Goal: Information Seeking & Learning: Learn about a topic

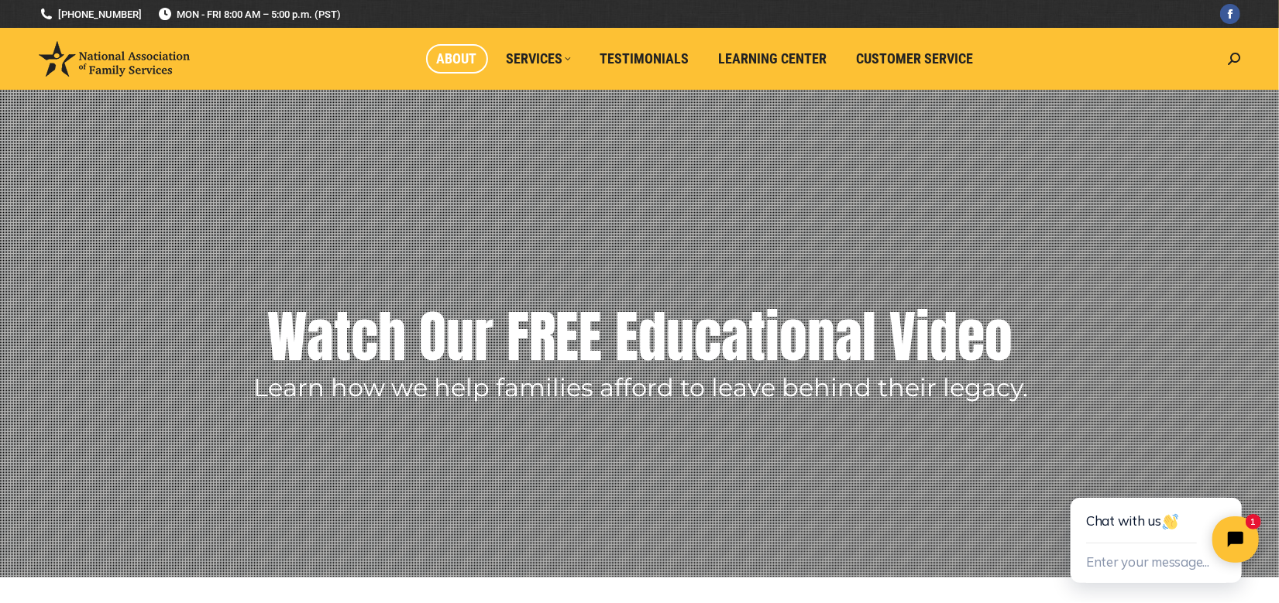
click at [456, 58] on span "About" at bounding box center [457, 58] width 40 height 17
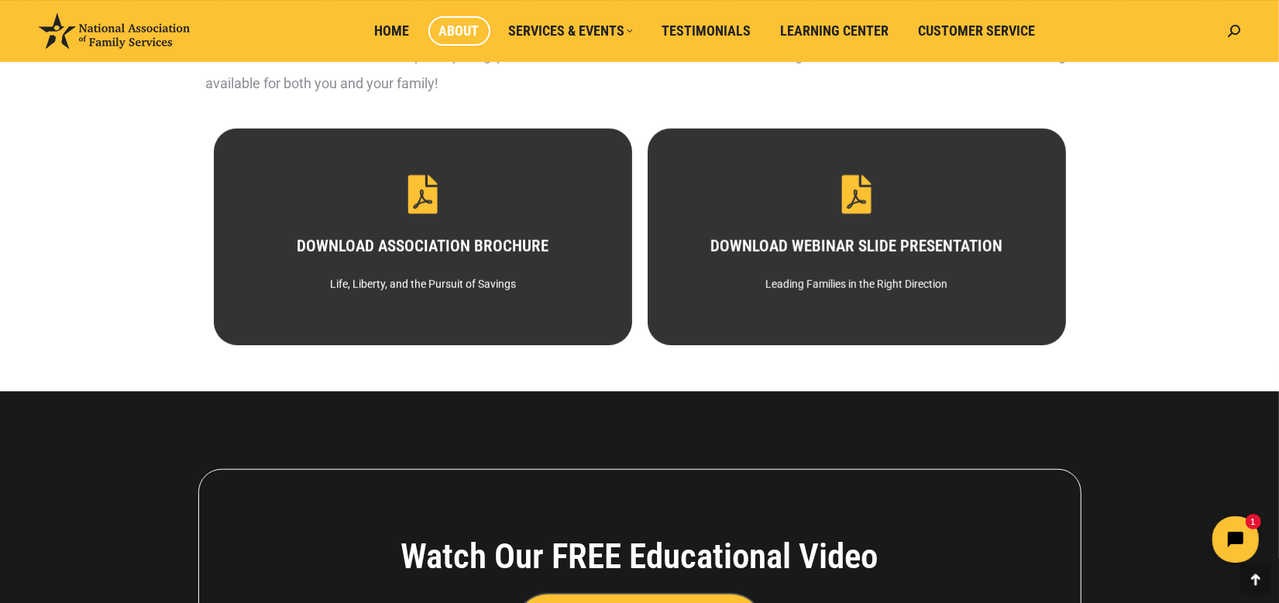
scroll to position [779, 0]
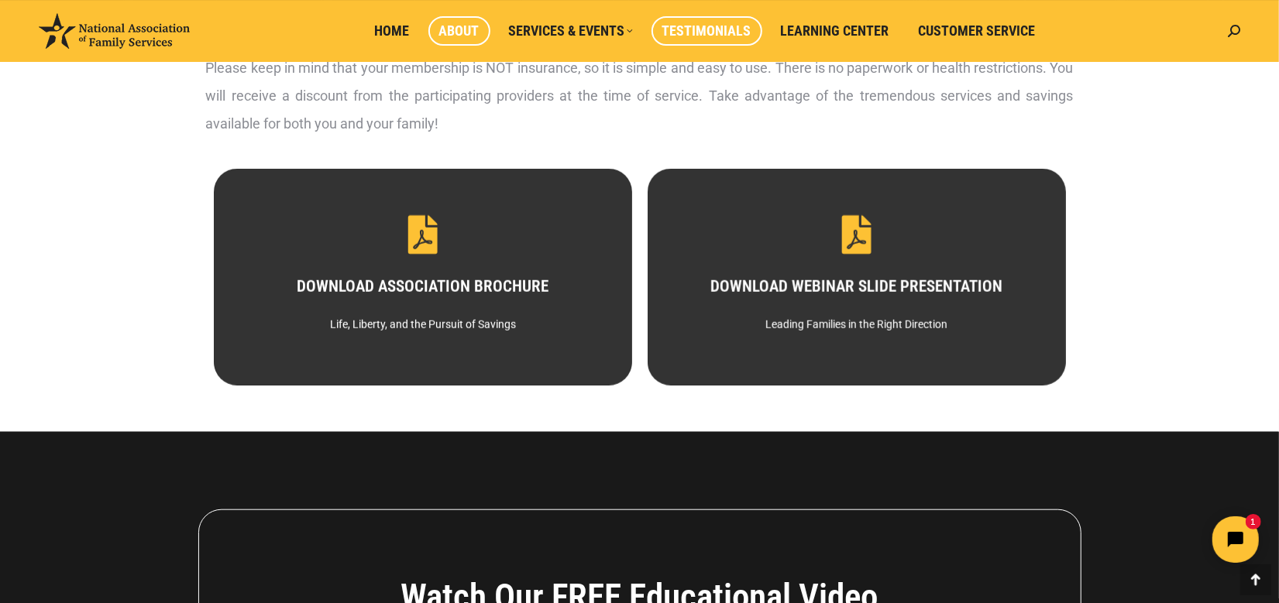
click at [684, 32] on span "Testimonials" at bounding box center [706, 30] width 89 height 17
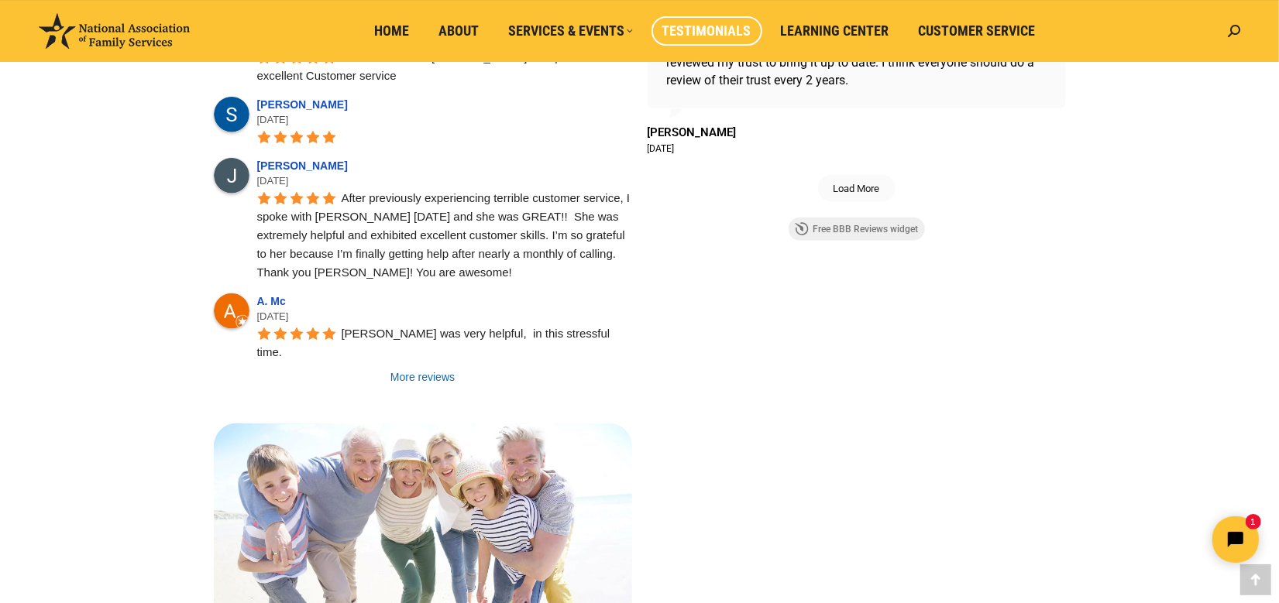
scroll to position [1355, 0]
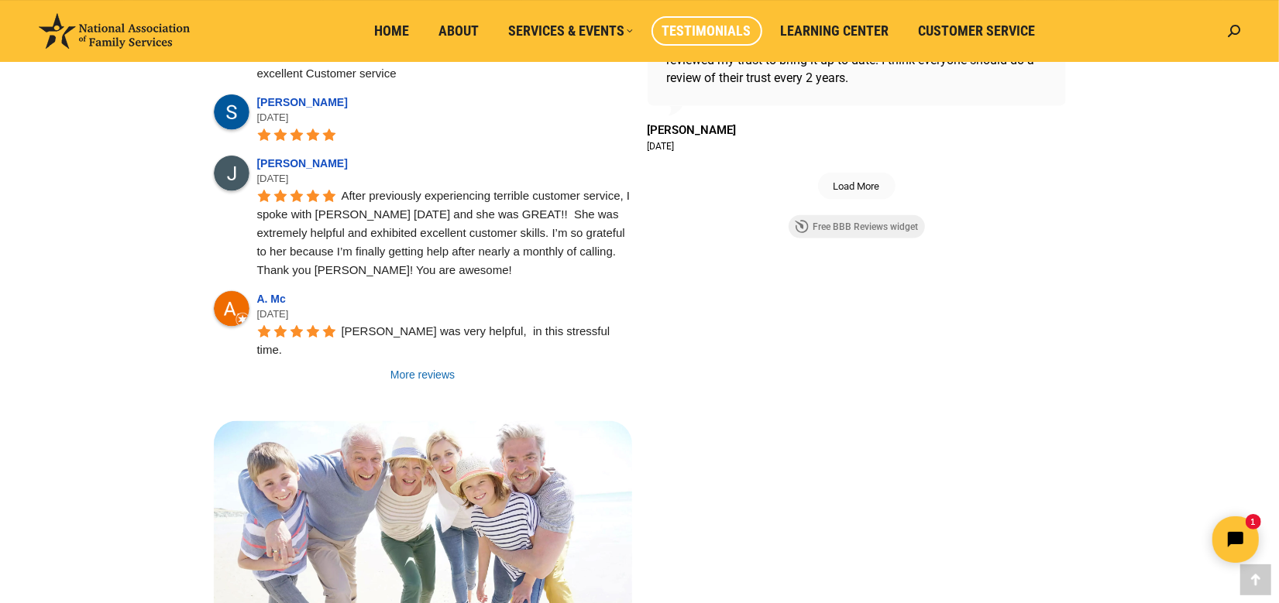
click at [429, 367] on link "More reviews" at bounding box center [423, 374] width 418 height 15
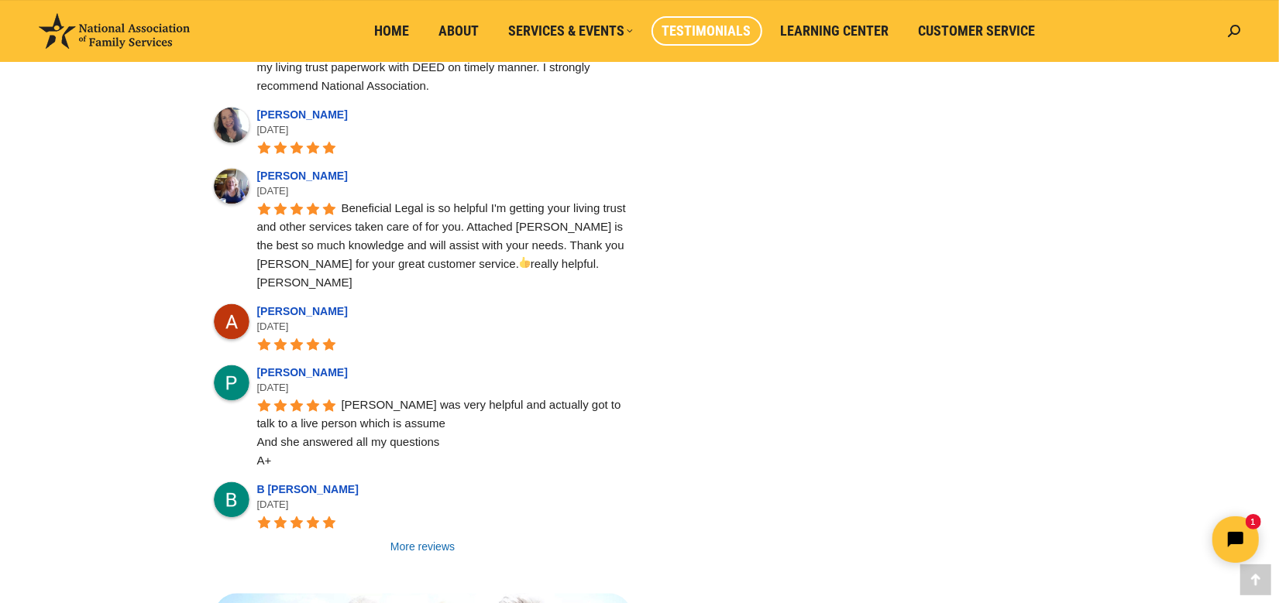
scroll to position [2324, 0]
